Goal: Task Accomplishment & Management: Use online tool/utility

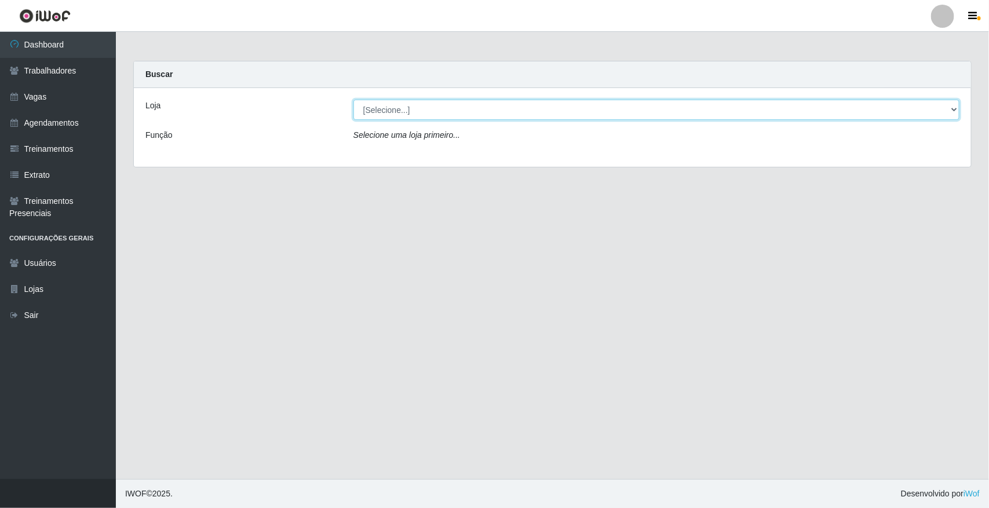
click at [381, 112] on select "[Selecione...] [GEOGRAPHIC_DATA]" at bounding box center [656, 110] width 606 height 20
select select "65"
click at [353, 100] on select "[Selecione...] [GEOGRAPHIC_DATA]" at bounding box center [656, 110] width 606 height 20
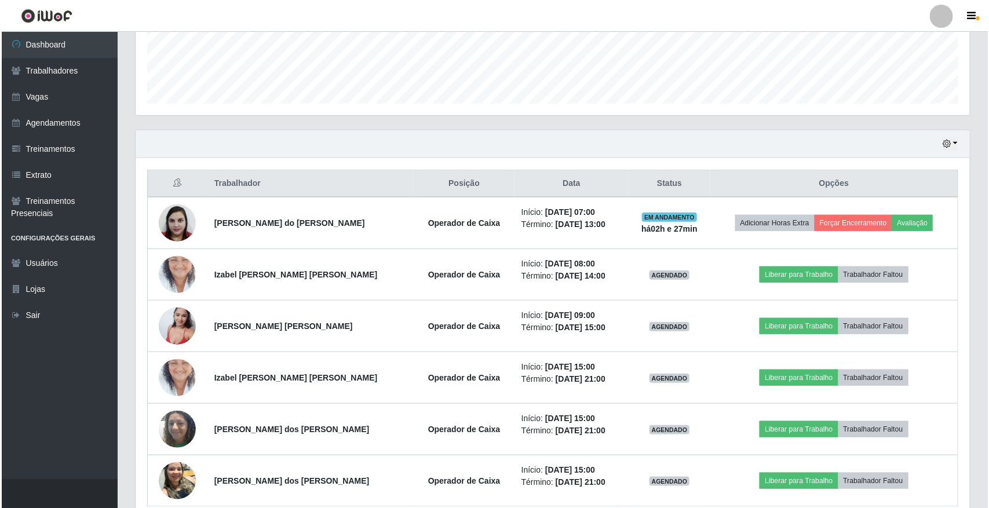
scroll to position [362, 0]
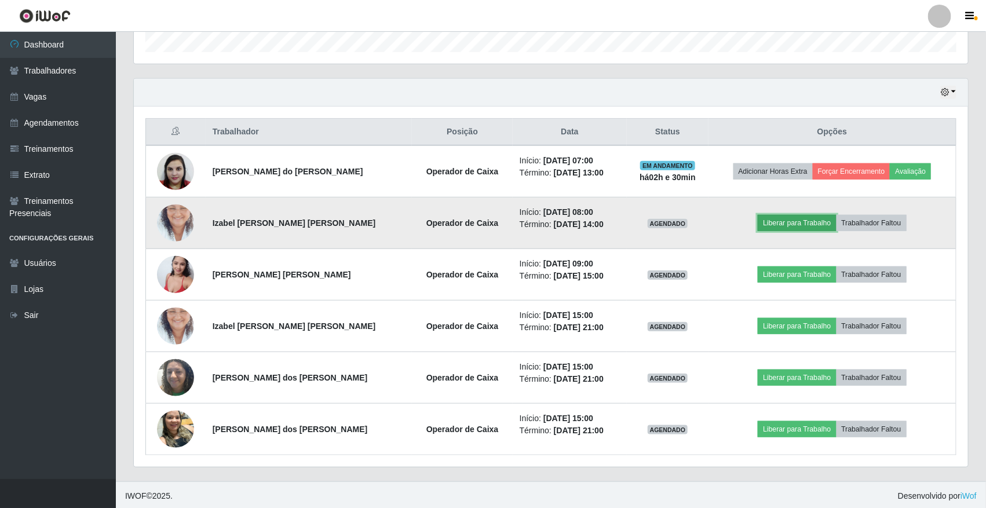
click at [794, 229] on button "Liberar para Trabalho" at bounding box center [797, 223] width 78 height 16
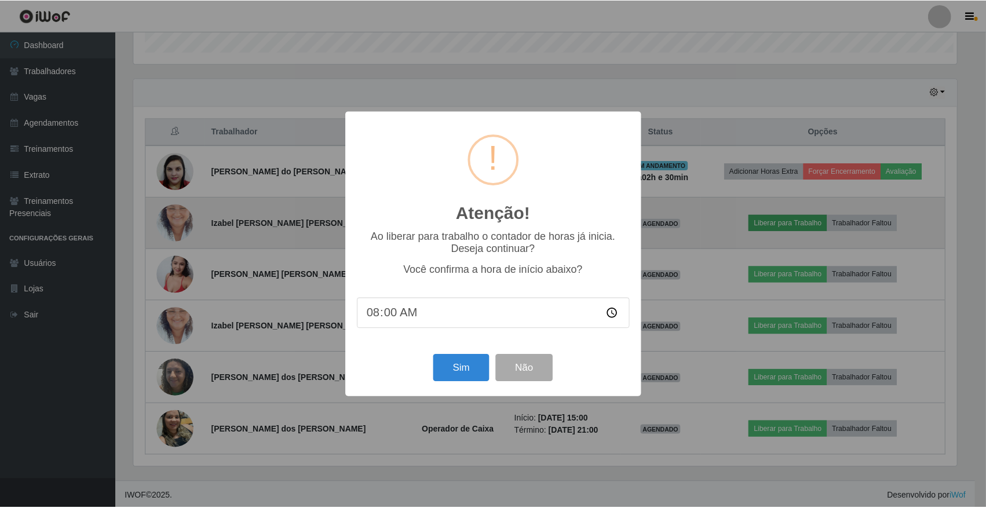
scroll to position [241, 826]
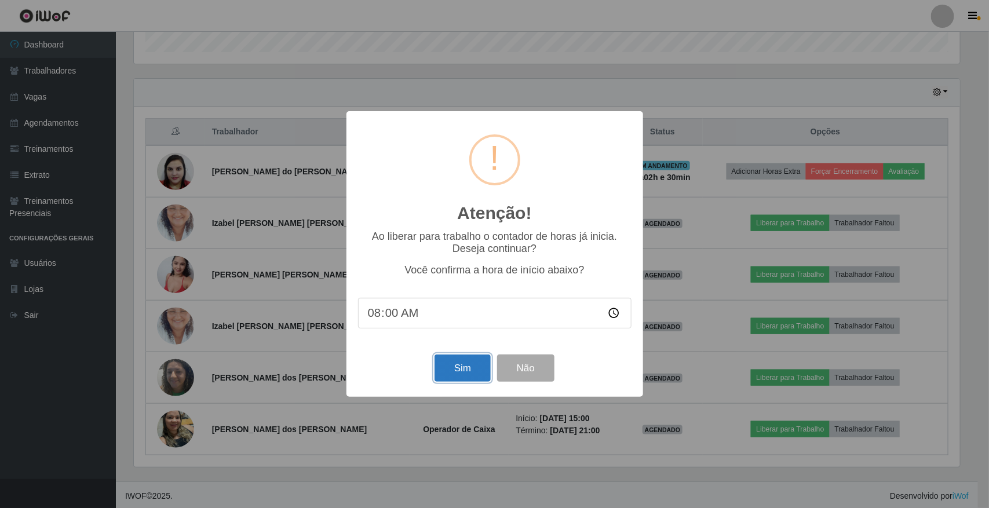
click at [487, 368] on button "Sim" at bounding box center [462, 367] width 56 height 27
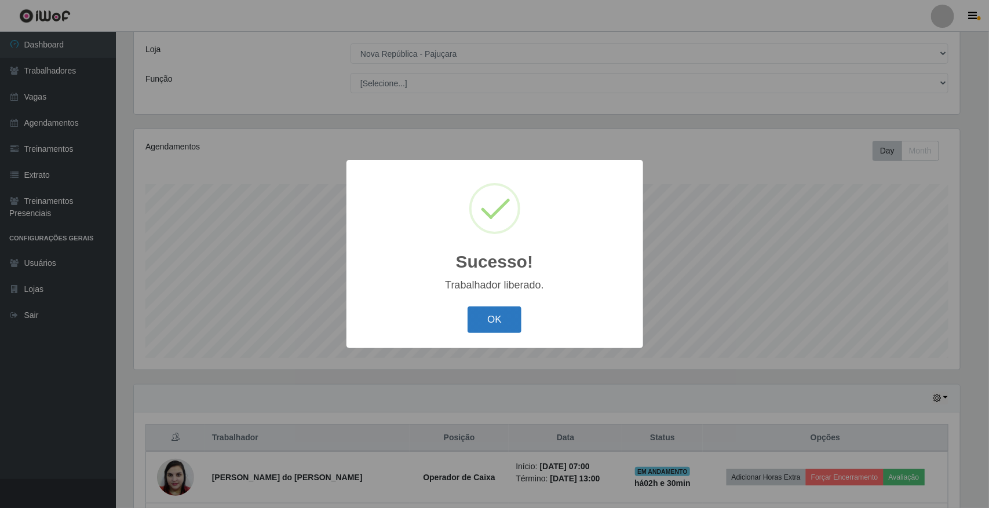
click at [501, 311] on button "OK" at bounding box center [494, 319] width 54 height 27
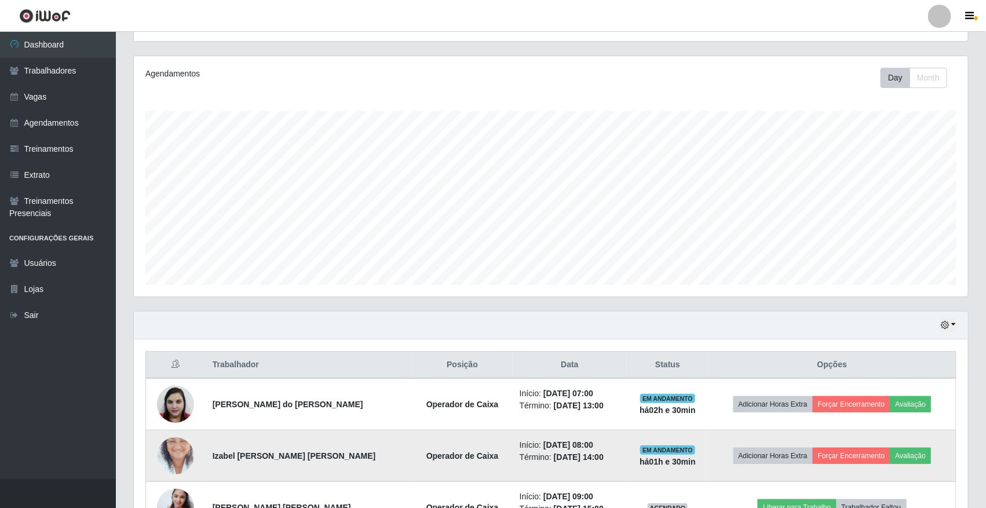
scroll to position [273, 0]
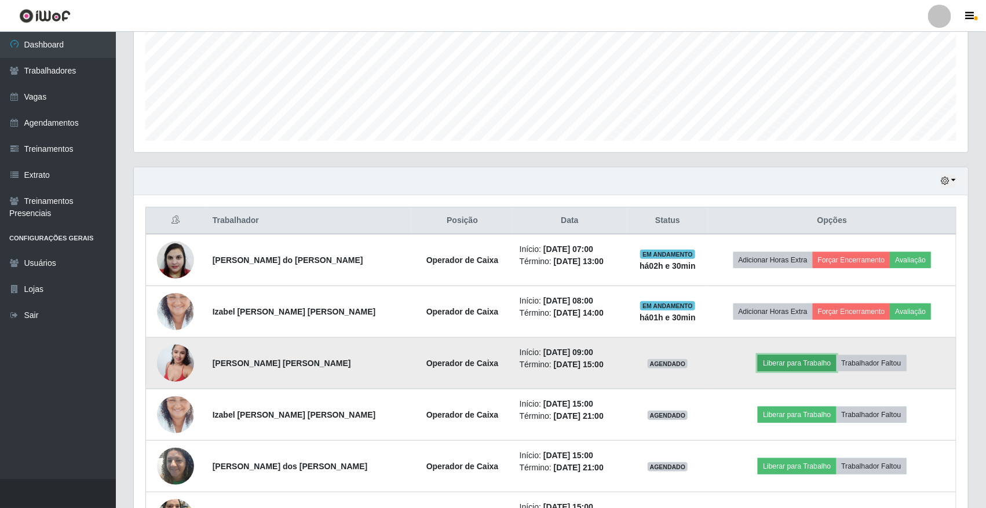
click at [789, 360] on button "Liberar para Trabalho" at bounding box center [797, 363] width 78 height 16
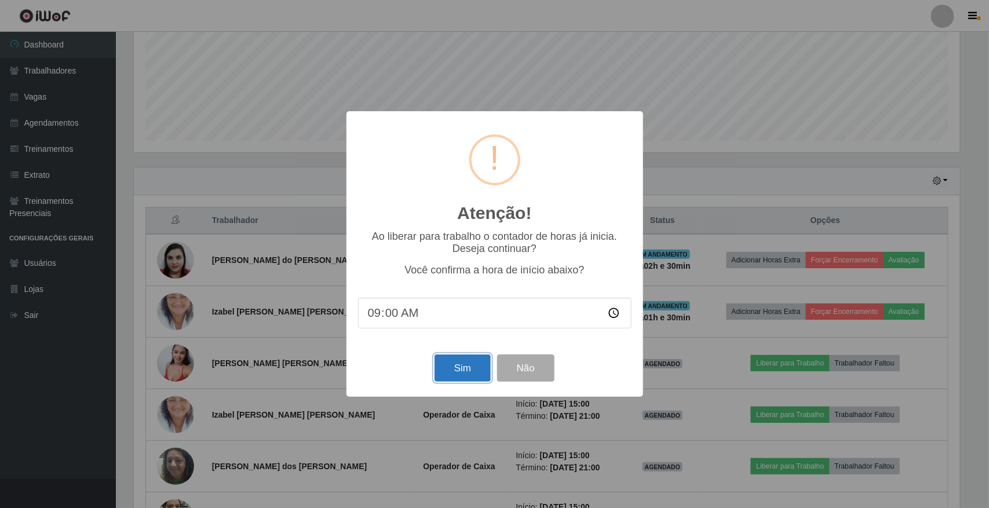
click at [470, 378] on button "Sim" at bounding box center [462, 367] width 56 height 27
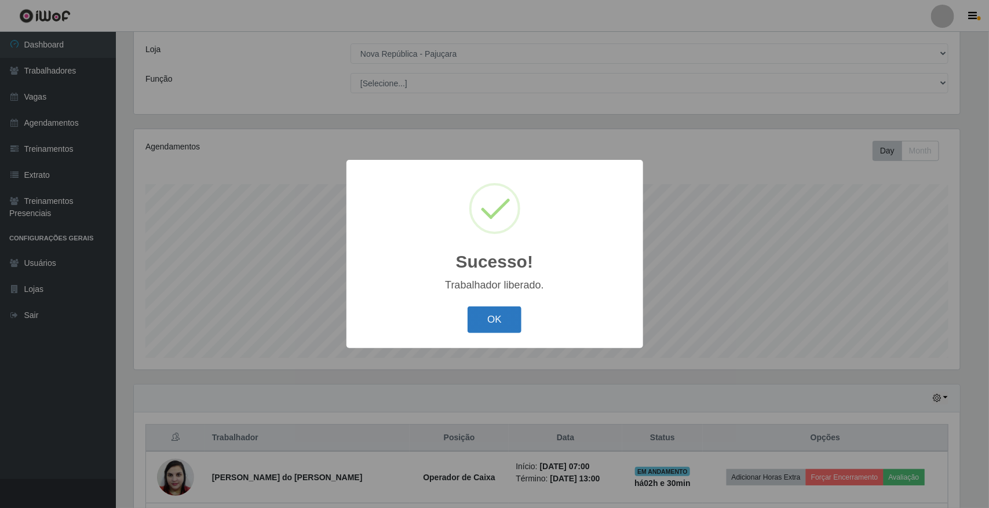
click at [488, 319] on button "OK" at bounding box center [494, 319] width 54 height 27
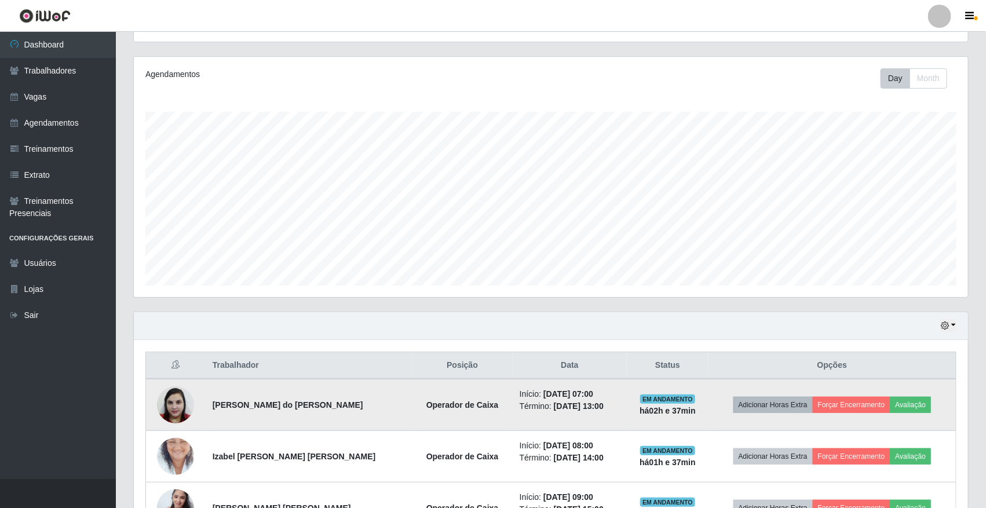
scroll to position [366, 0]
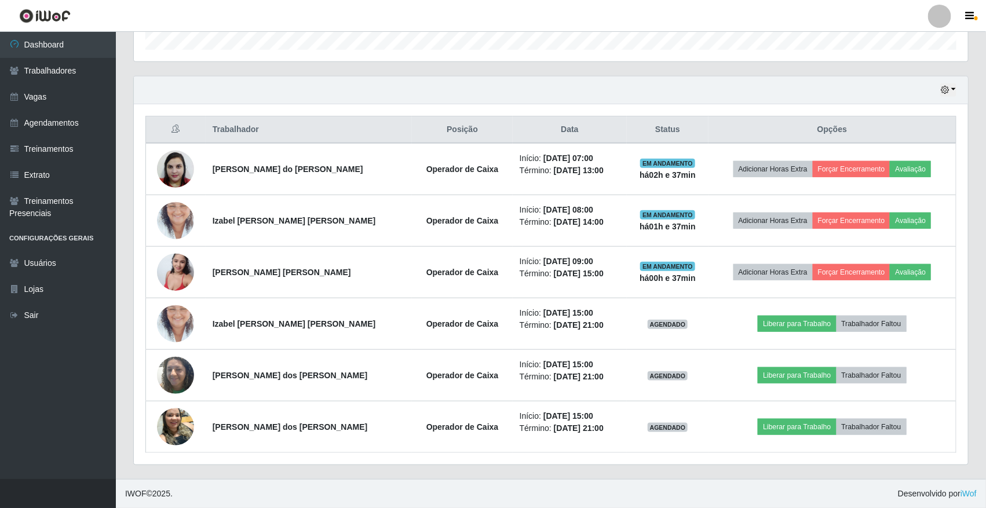
click at [942, 97] on div "Hoje 1 dia 3 dias 1 Semana Não encerrados" at bounding box center [551, 90] width 834 height 28
click at [948, 93] on icon "button" at bounding box center [945, 90] width 8 height 8
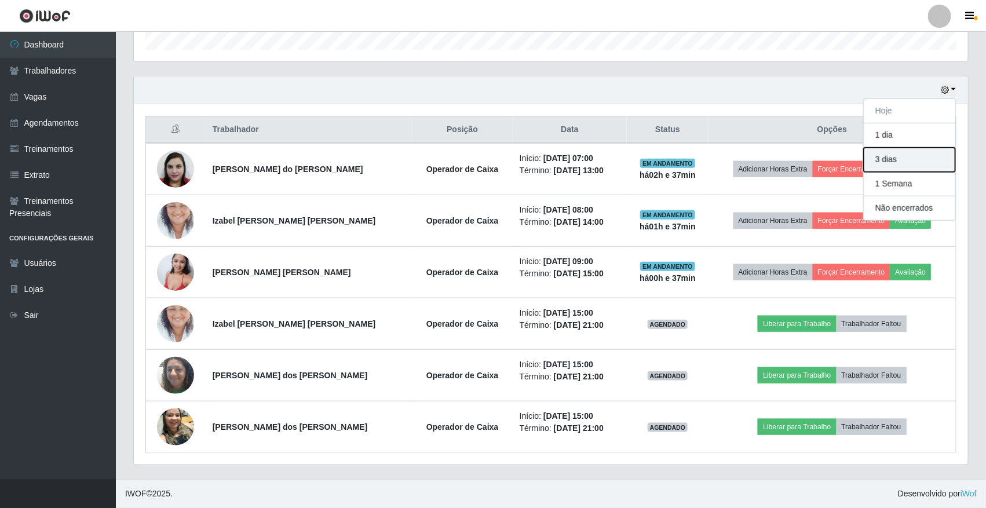
click at [910, 149] on button "3 dias" at bounding box center [910, 160] width 92 height 24
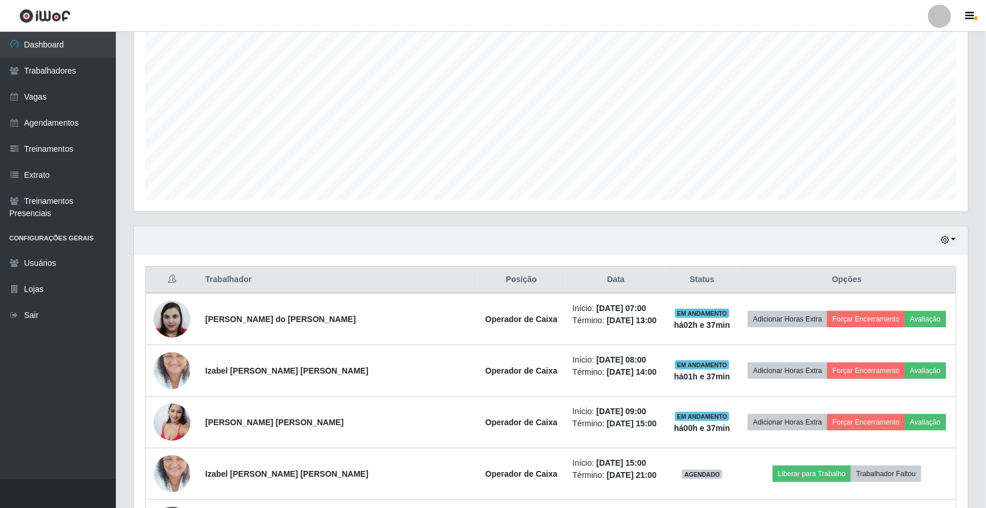
scroll to position [76, 0]
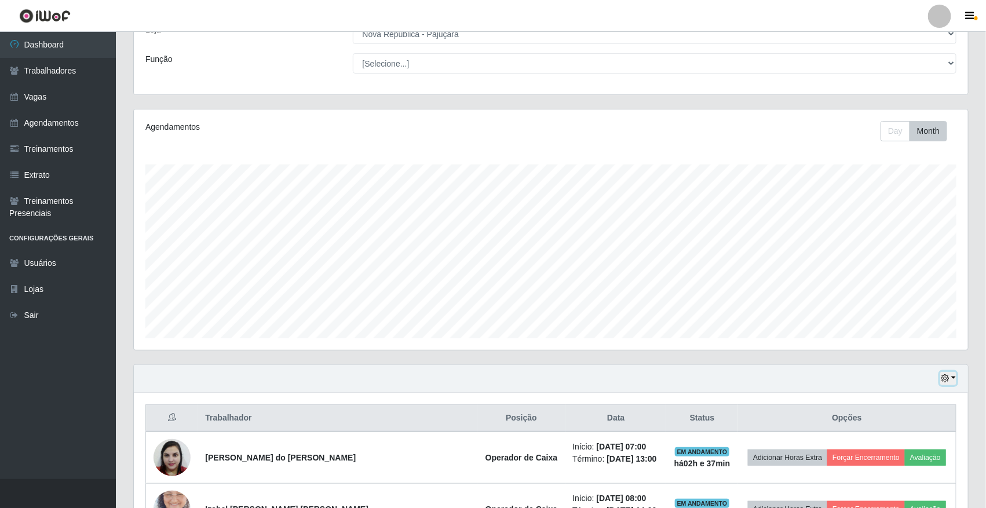
click at [952, 375] on button "button" at bounding box center [948, 378] width 16 height 13
click at [914, 334] on button "1 Semana" at bounding box center [910, 335] width 92 height 24
click at [55, 120] on link "Agendamentos" at bounding box center [58, 123] width 116 height 26
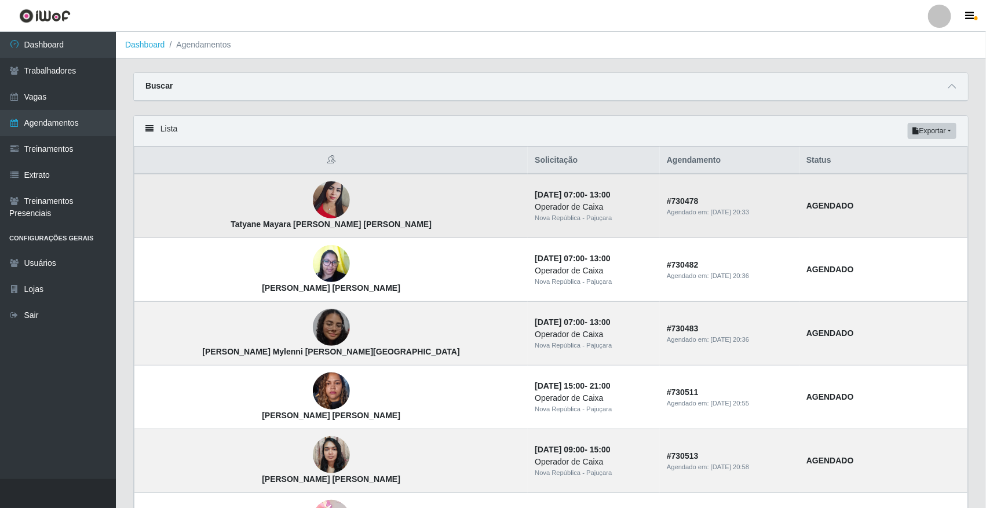
click at [313, 213] on img at bounding box center [331, 200] width 37 height 49
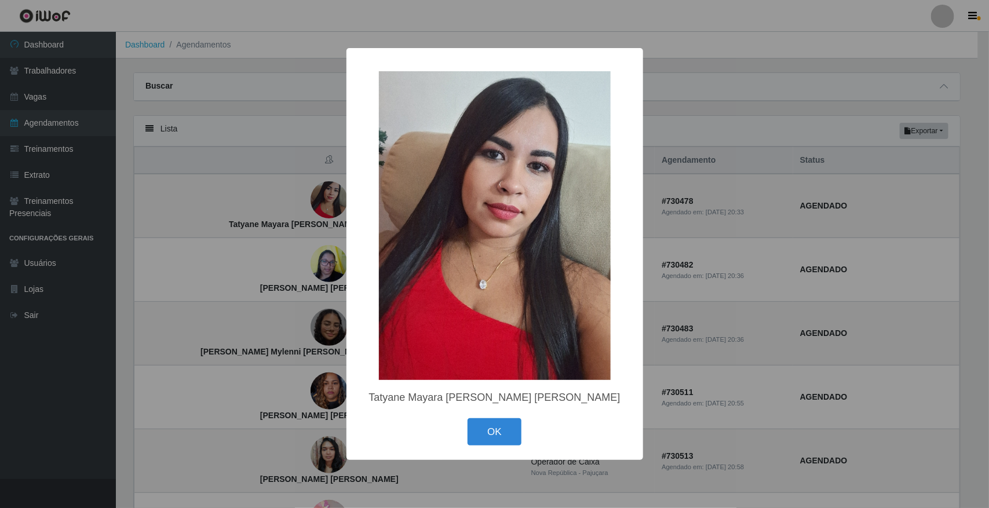
click at [310, 308] on div "× Tatyane Mayara [PERSON_NAME] [PERSON_NAME] OK Cancel" at bounding box center [494, 254] width 989 height 508
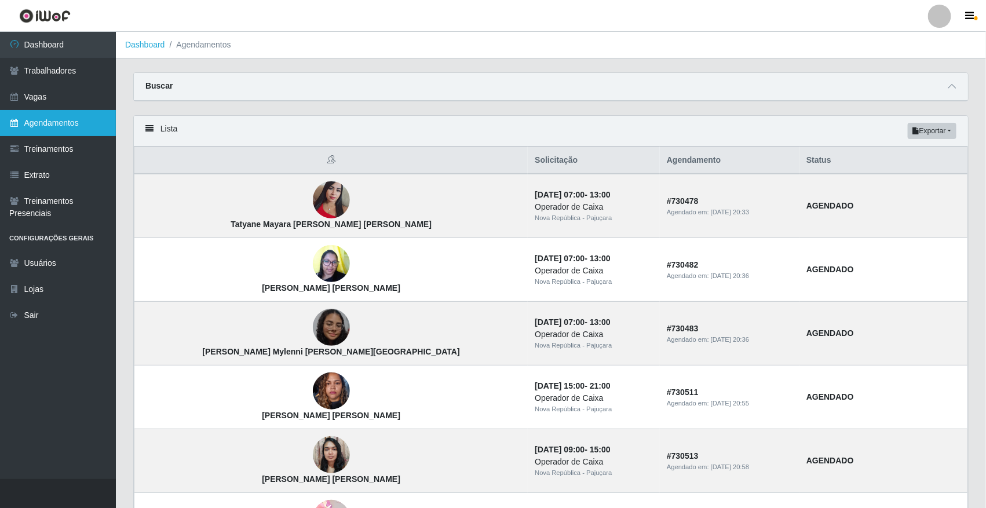
click at [49, 112] on link "Agendamentos" at bounding box center [58, 123] width 116 height 26
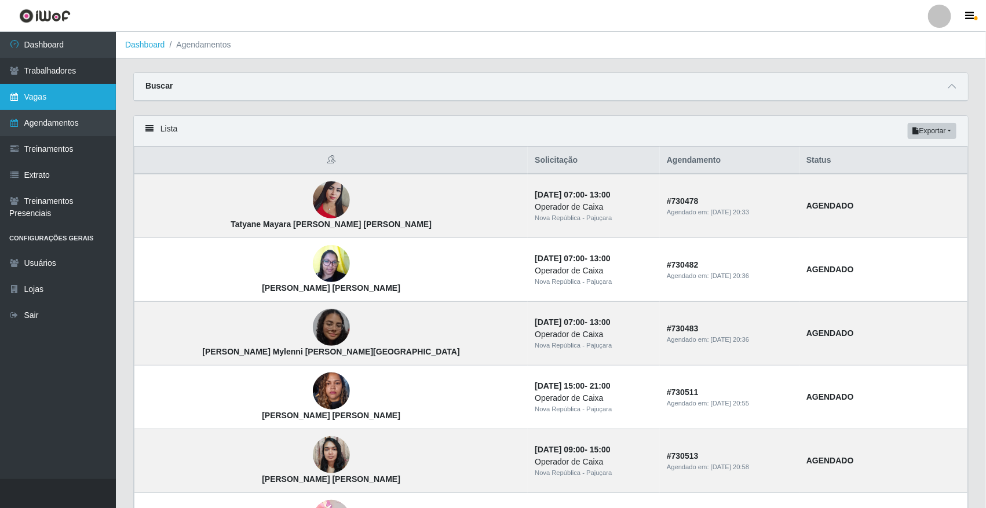
click at [56, 104] on link "Vagas" at bounding box center [58, 97] width 116 height 26
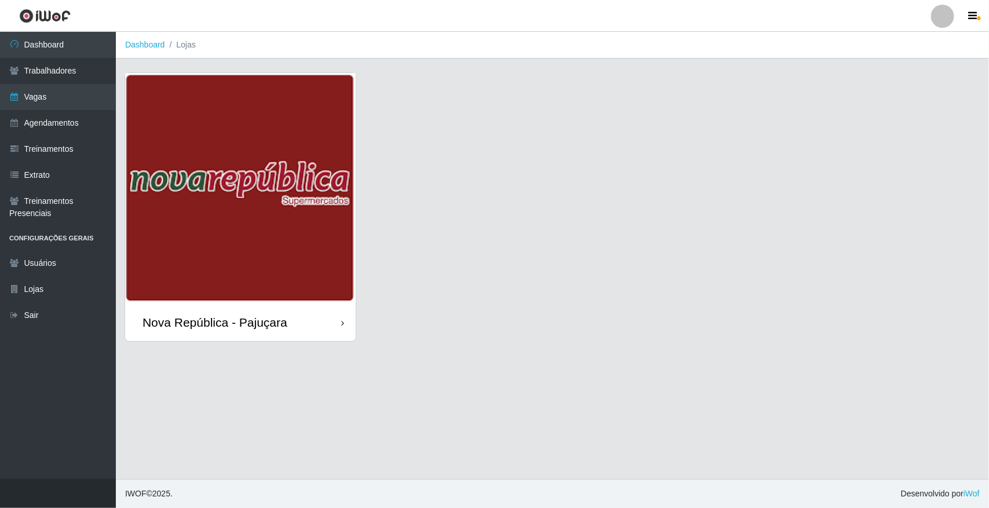
click at [255, 261] on img at bounding box center [240, 188] width 231 height 231
